Goal: Information Seeking & Learning: Understand process/instructions

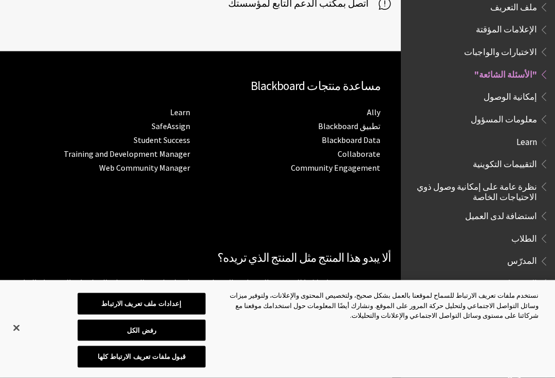
scroll to position [1740, 0]
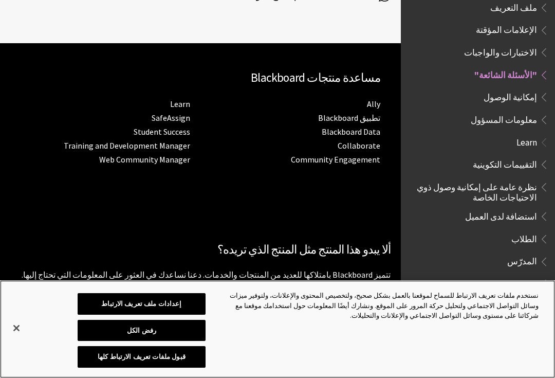
click at [17, 339] on button "إغلاق" at bounding box center [16, 328] width 23 height 23
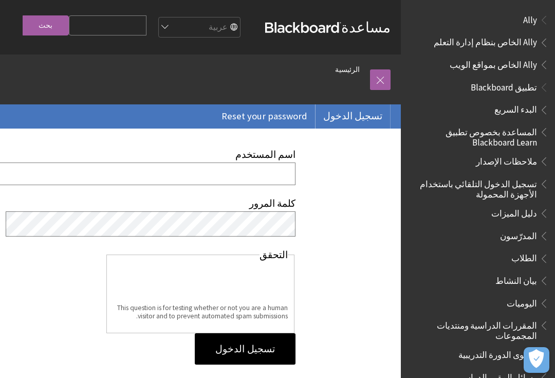
click at [49, 168] on input "اسم المستخدم" at bounding box center [117, 173] width 358 height 22
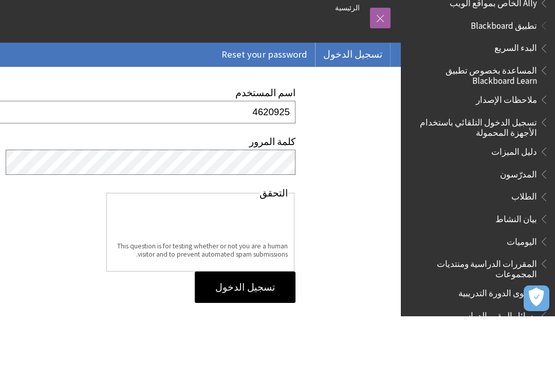
type input "4620925"
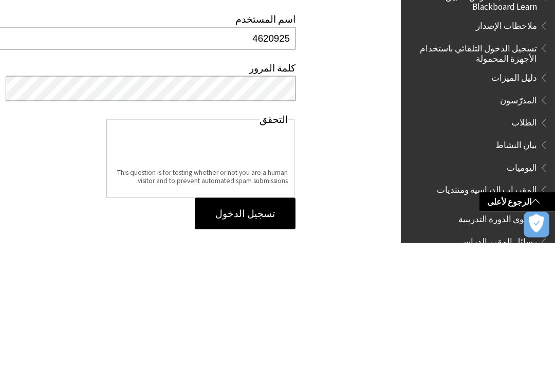
scroll to position [136, 0]
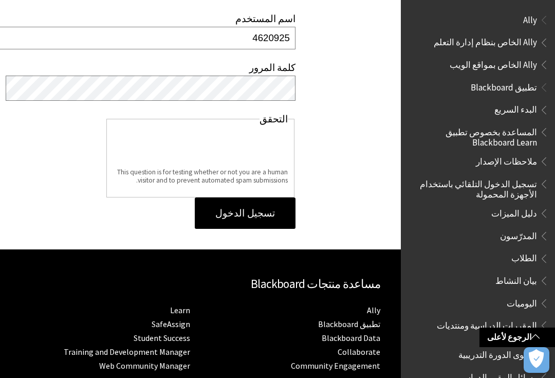
click at [279, 210] on input "تسجيل الدخول" at bounding box center [245, 213] width 101 height 32
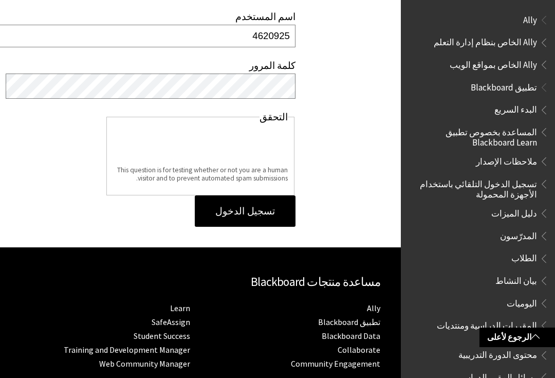
click at [268, 216] on input "تسجيل الدخول" at bounding box center [245, 211] width 101 height 32
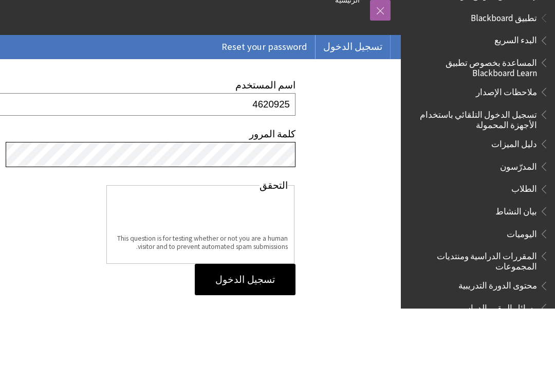
click at [245, 333] on input "تسجيل الدخول" at bounding box center [245, 349] width 101 height 32
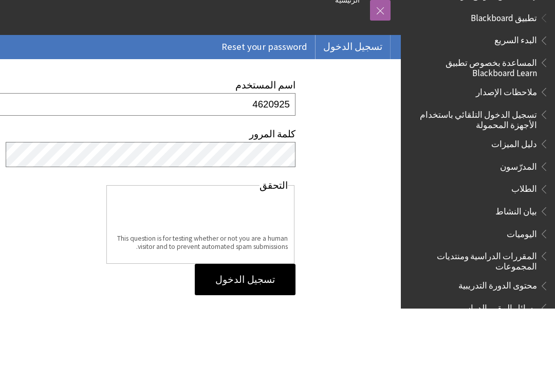
click at [367, 136] on div "اسم المستخدم 4620925 كلمة المرور التحقق This question is for testing whether or…" at bounding box center [200, 256] width 401 height 256
click at [530, 79] on span "تطبيق Blackboard" at bounding box center [504, 86] width 66 height 14
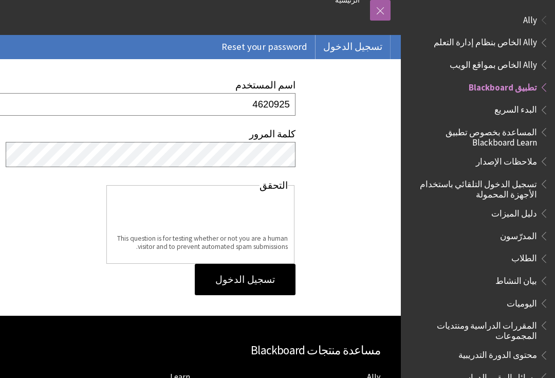
scroll to position [78, 0]
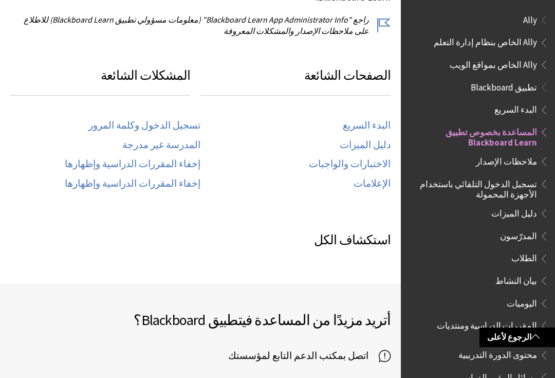
scroll to position [483, 0]
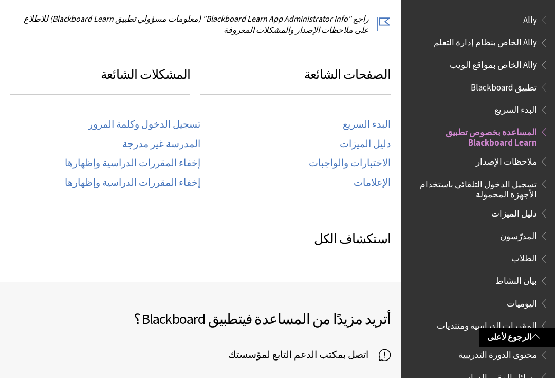
click at [146, 119] on link "تسجيل الدخول وكلمة المرور" at bounding box center [144, 125] width 112 height 12
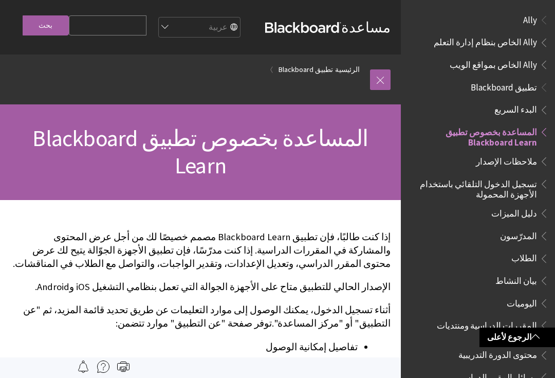
scroll to position [502, 0]
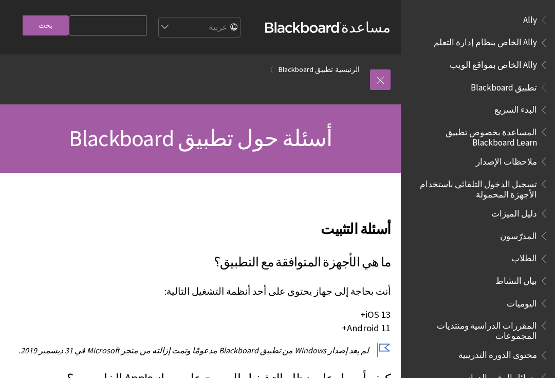
click at [174, 21] on select "English عربية Català Cymraeg Deutsch Español Suomi Français עברית Italiano 日本語 …" at bounding box center [199, 27] width 82 height 21
click at [95, 35] on input "Search Query" at bounding box center [108, 25] width 78 height 20
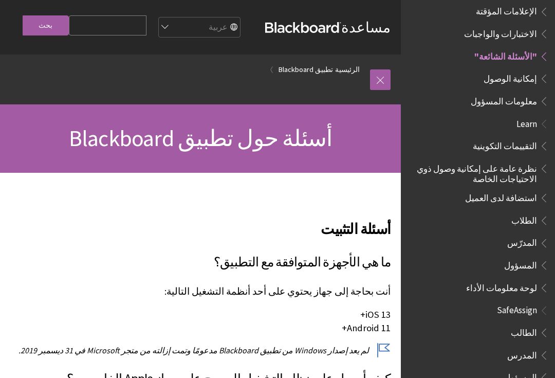
scroll to position [545, 0]
click at [514, 324] on span "الطالب" at bounding box center [480, 332] width 137 height 17
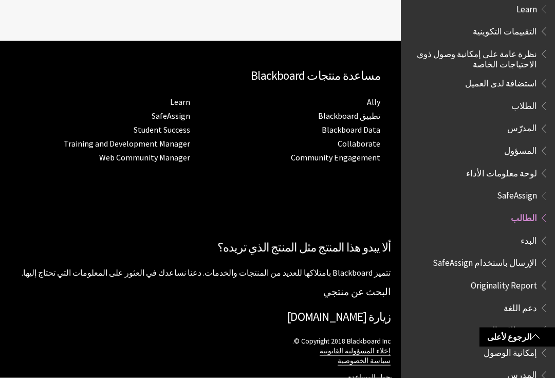
scroll to position [629, 0]
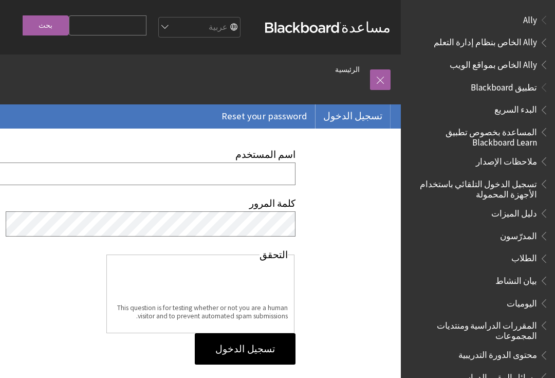
click at [49, 173] on input "اسم المستخدم" at bounding box center [117, 173] width 358 height 22
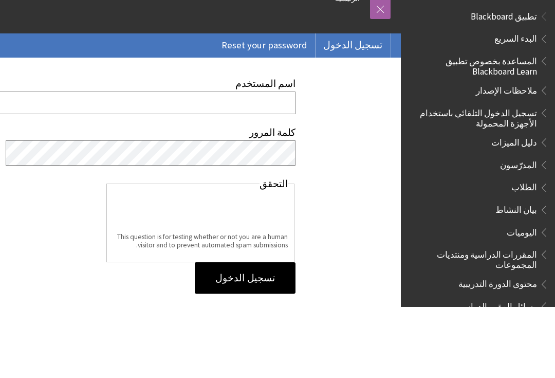
type input "A"
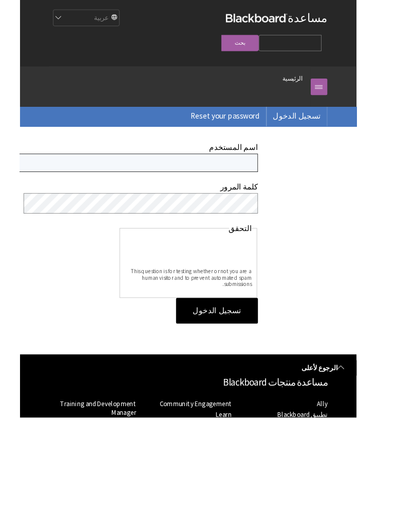
scroll to position [1, 0]
